Goal: Navigation & Orientation: Find specific page/section

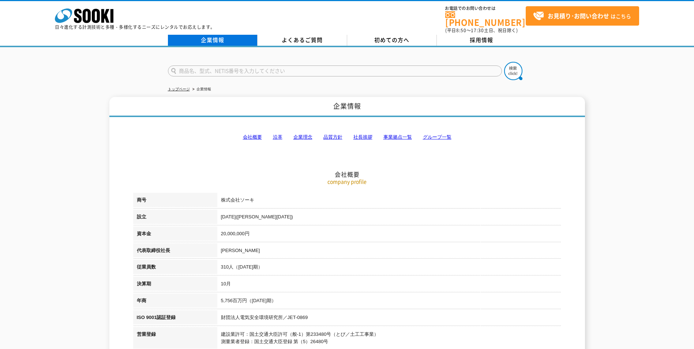
click at [215, 35] on link "企業情報" at bounding box center [213, 40] width 90 height 11
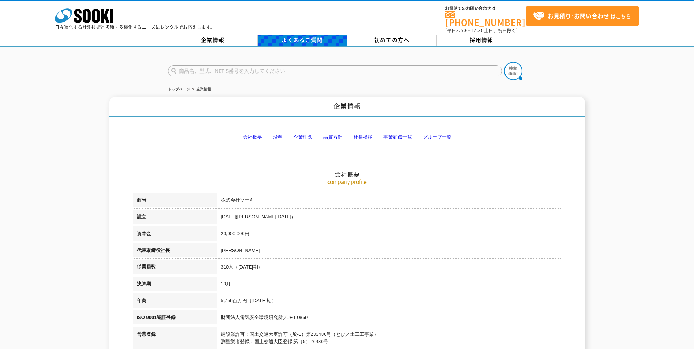
click at [311, 35] on link "よくあるご質問" at bounding box center [303, 40] width 90 height 11
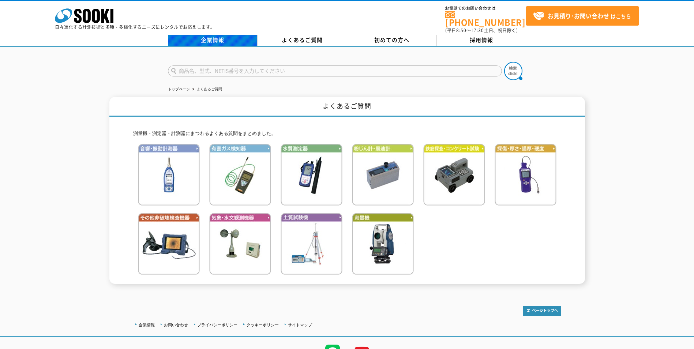
click at [209, 39] on link "企業情報" at bounding box center [213, 40] width 90 height 11
